Goal: Task Accomplishment & Management: Manage account settings

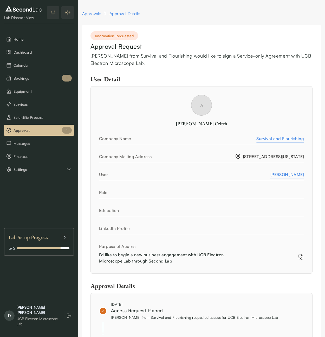
click at [171, 59] on div "[PERSON_NAME] from Survival and Flourishing would like to sign a Service-only A…" at bounding box center [202, 59] width 222 height 15
click at [208, 62] on div "[PERSON_NAME] from Survival and Flourishing would like to sign a Service-only A…" at bounding box center [202, 59] width 222 height 15
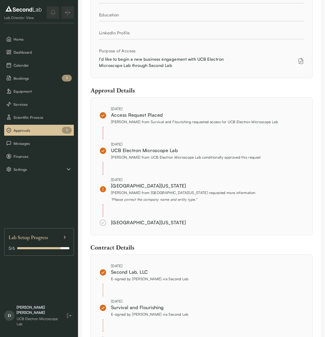
scroll to position [274, 0]
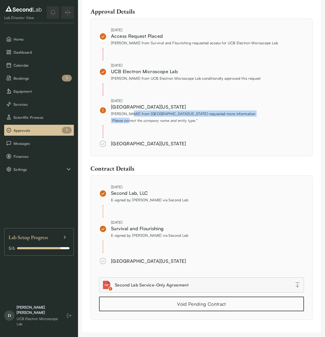
drag, startPoint x: 129, startPoint y: 115, endPoint x: 140, endPoint y: 120, distance: 11.9
click at [130, 120] on div "[DATE][GEOGRAPHIC_DATA][US_STATE] [PERSON_NAME] from [GEOGRAPHIC_DATA][US_STATE…" at bounding box center [183, 110] width 145 height 25
click at [140, 120] on div "" Please correct the company name and entity type. "" at bounding box center [183, 120] width 145 height 5
drag, startPoint x: 140, startPoint y: 121, endPoint x: 140, endPoint y: 114, distance: 7.0
click at [140, 114] on div "[DATE][GEOGRAPHIC_DATA][US_STATE] [PERSON_NAME] from [GEOGRAPHIC_DATA][US_STATE…" at bounding box center [183, 110] width 145 height 25
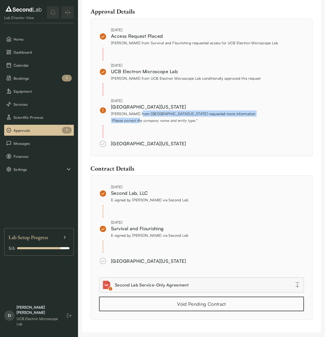
click at [140, 114] on span "[PERSON_NAME] from [GEOGRAPHIC_DATA][US_STATE] requested more information" at bounding box center [183, 113] width 145 height 4
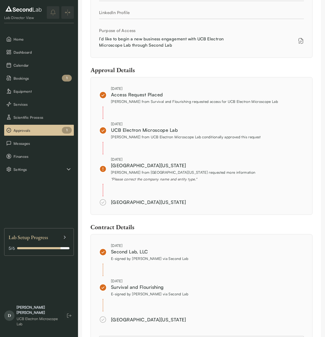
scroll to position [280, 0]
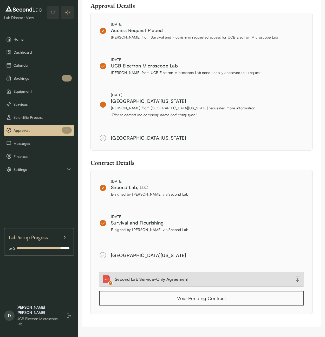
click at [293, 279] on link "Second Lab Service-Only Agreement" at bounding box center [201, 278] width 205 height 15
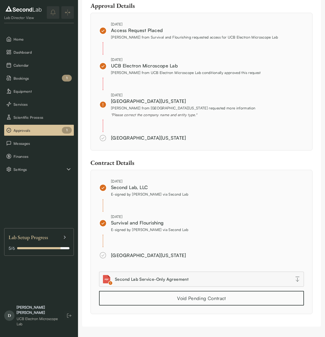
scroll to position [0, 0]
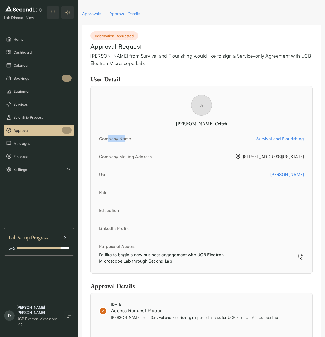
drag, startPoint x: 108, startPoint y: 138, endPoint x: 124, endPoint y: 139, distance: 15.6
click at [124, 139] on div "Company Name" at bounding box center [177, 138] width 157 height 6
click at [122, 56] on div "[PERSON_NAME] from Survival and Flourishing would like to sign a Service-only A…" at bounding box center [202, 59] width 222 height 15
click at [42, 76] on span "Bookings" at bounding box center [43, 77] width 58 height 5
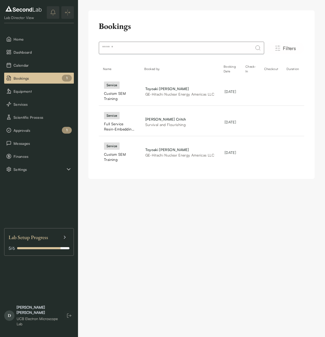
click at [49, 16] on button "notifications" at bounding box center [53, 12] width 12 height 12
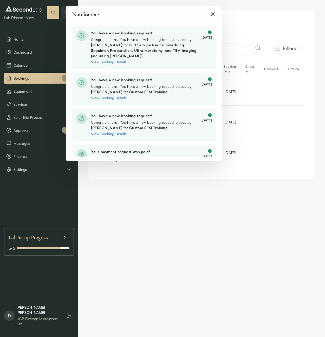
click at [215, 15] on icon "close" at bounding box center [213, 14] width 6 height 6
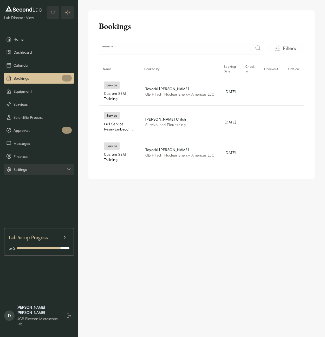
click at [37, 171] on span "Settings" at bounding box center [40, 168] width 52 height 5
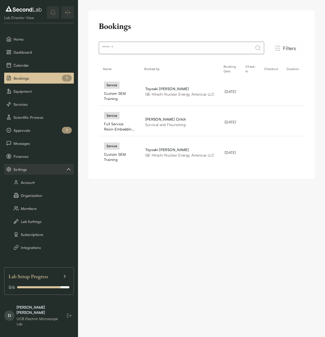
click at [37, 171] on span "Settings" at bounding box center [40, 168] width 52 height 5
